Goal: Task Accomplishment & Management: Use online tool/utility

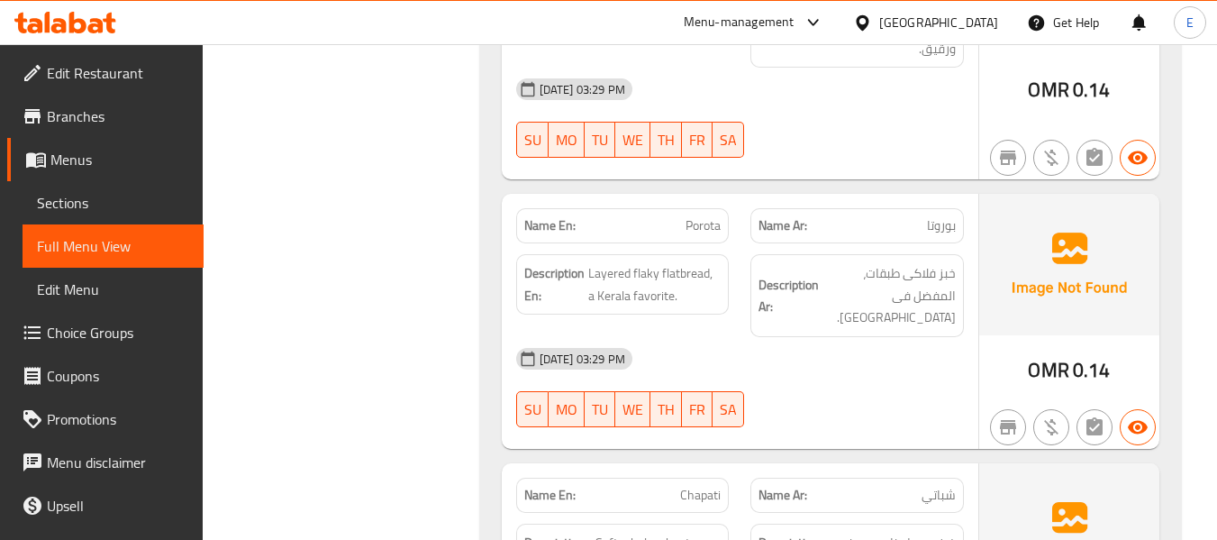
scroll to position [5394, 0]
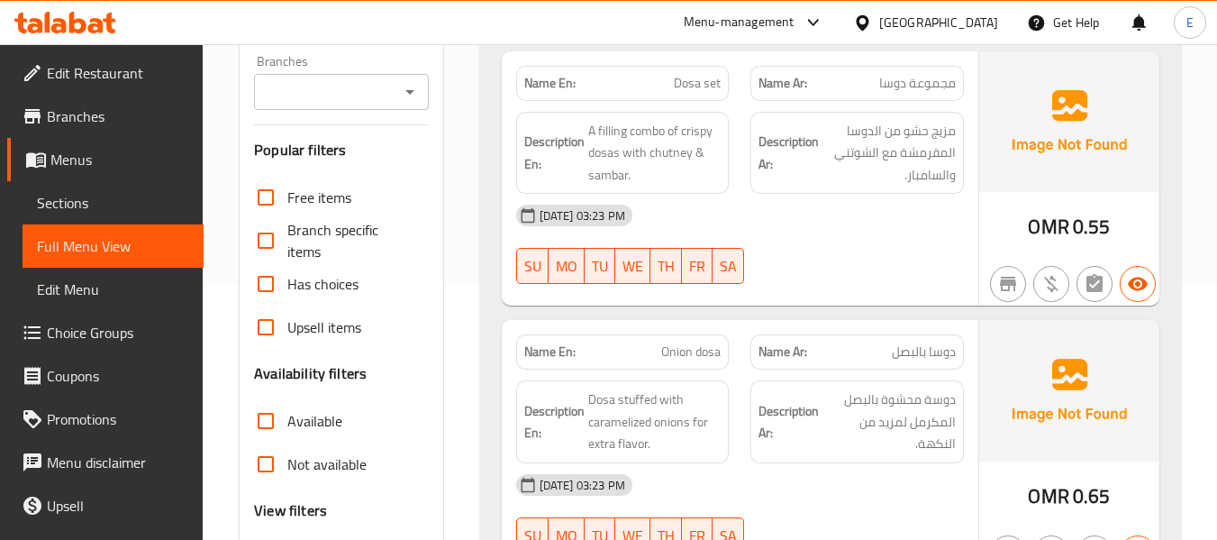
scroll to position [360, 0]
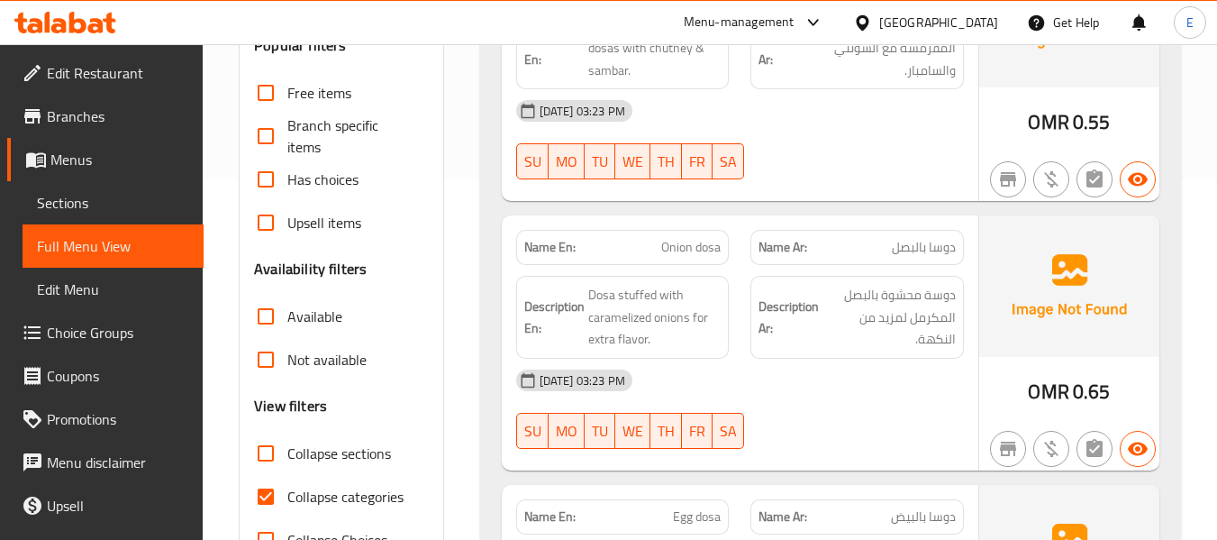
click at [270, 496] on input "Collapse categories" at bounding box center [265, 496] width 43 height 43
checkbox input "false"
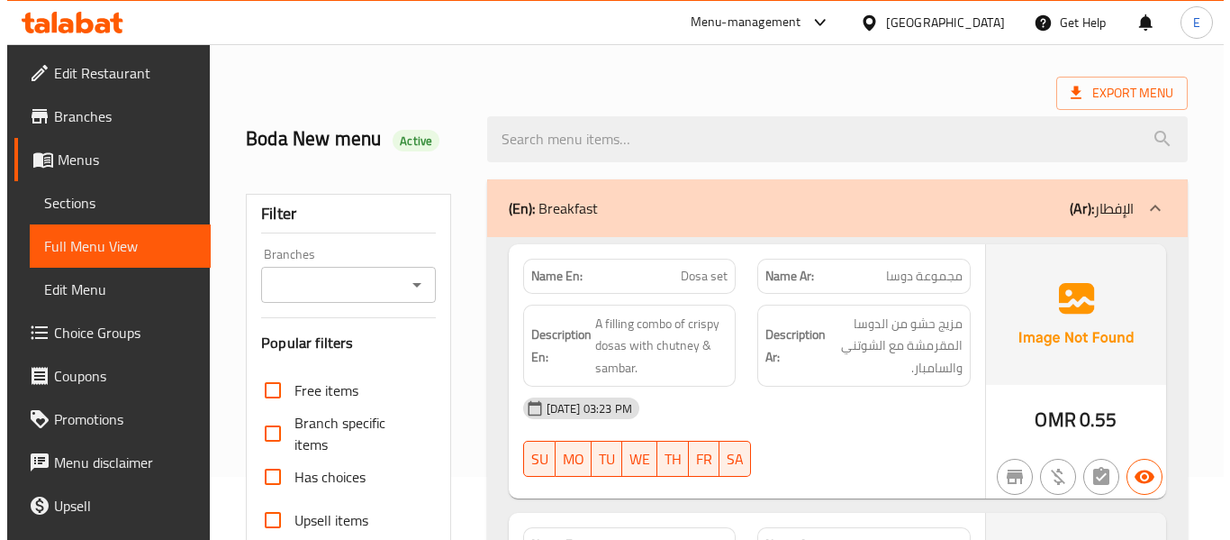
scroll to position [0, 0]
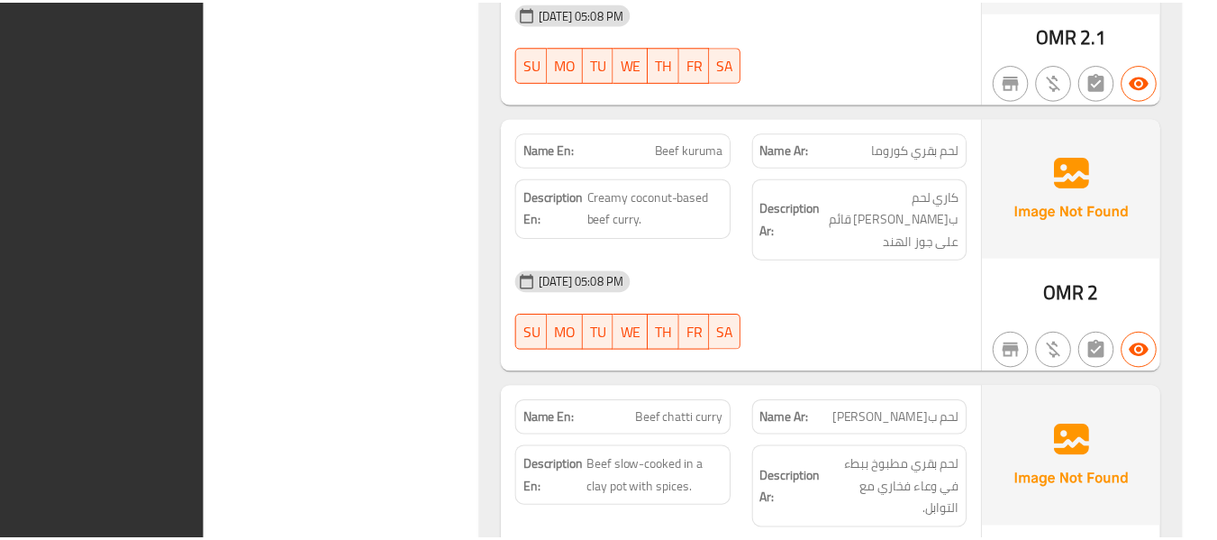
scroll to position [56596, 0]
